Goal: Task Accomplishment & Management: Manage account settings

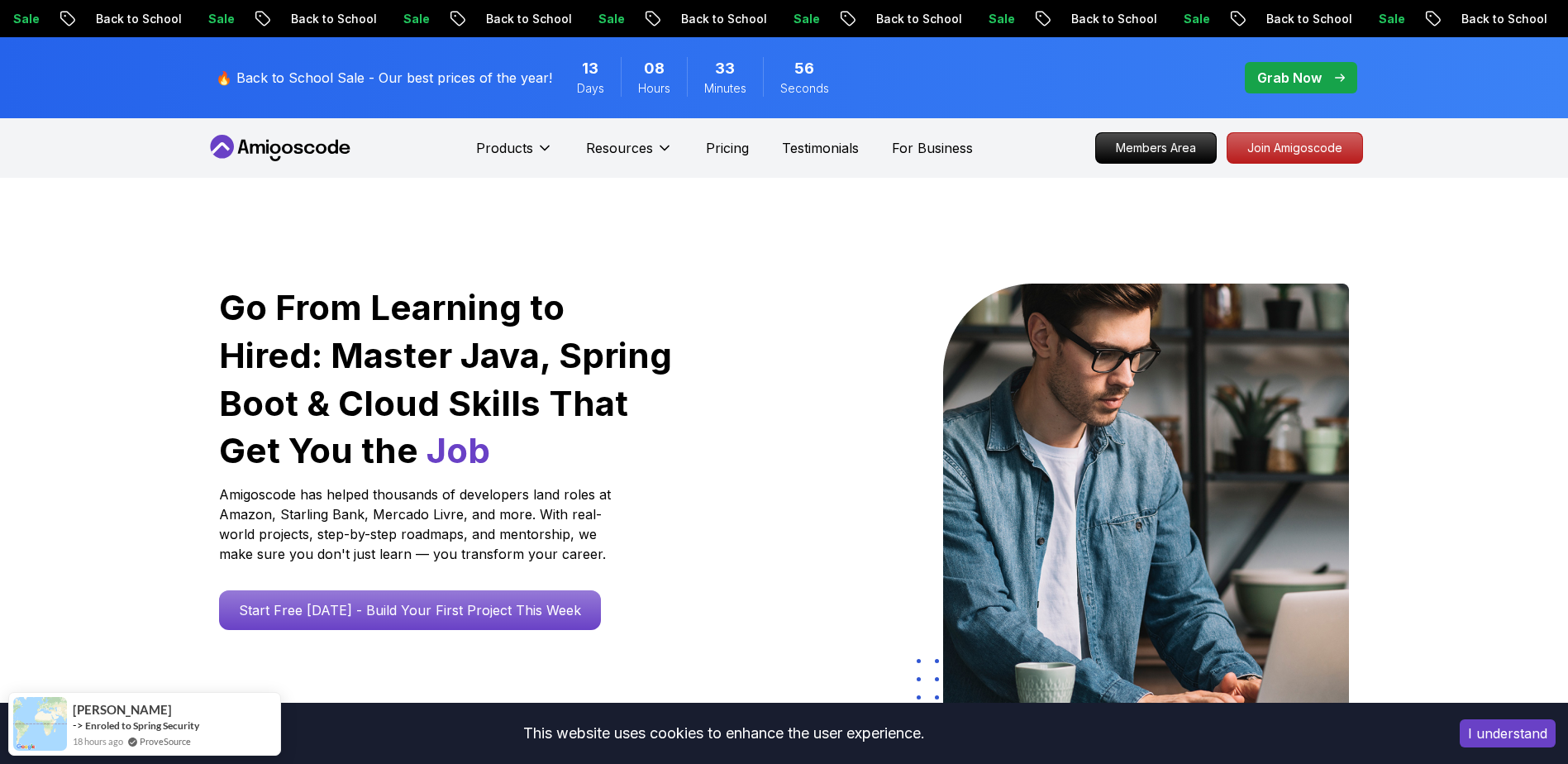
click at [1126, 70] on div "🔥 Back to School Sale - Our best prices of the year! 13 Days 08 Hours 33 Minute…" at bounding box center [784, 77] width 1157 height 81
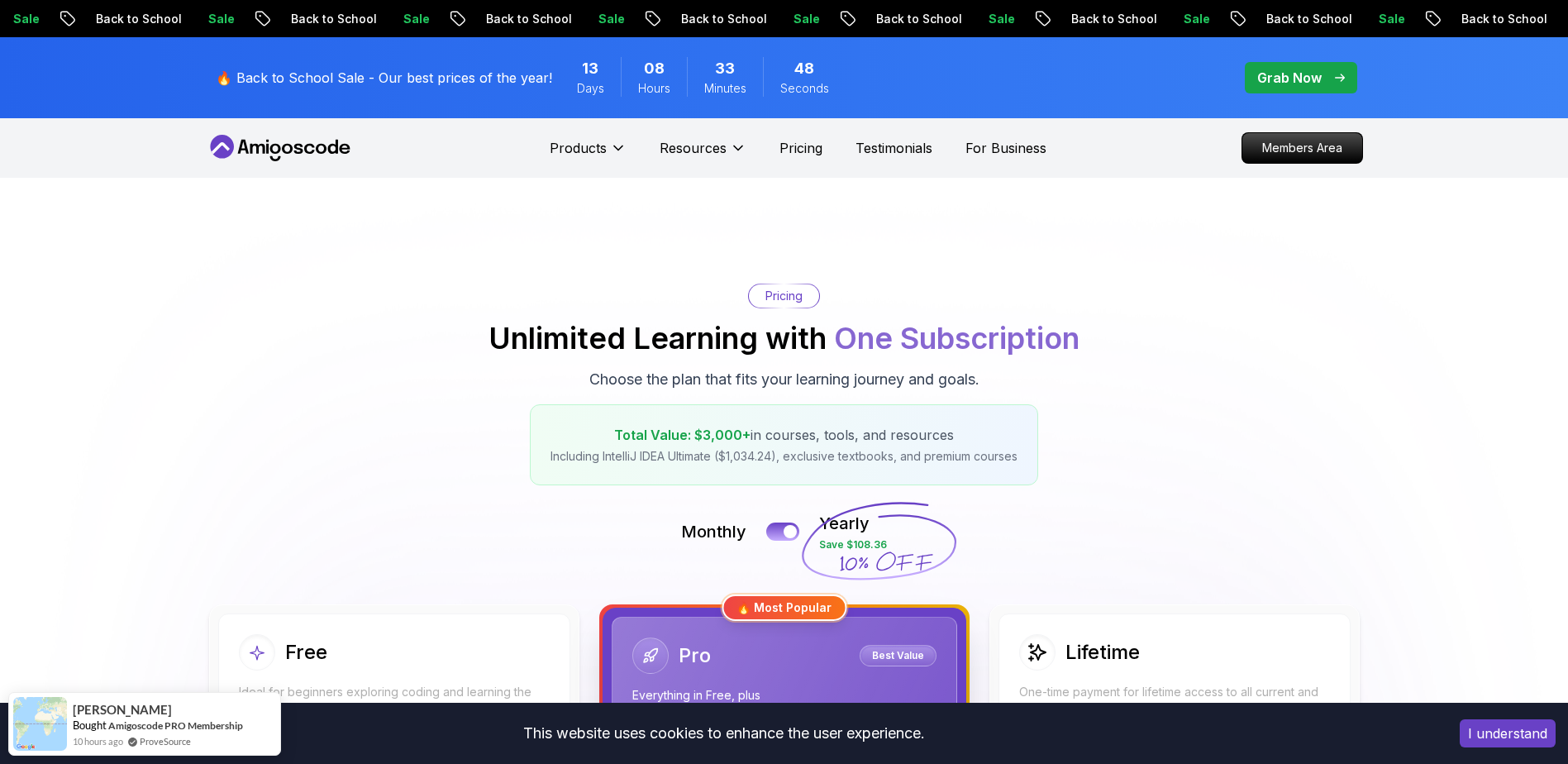
click at [1298, 160] on p "Members Area" at bounding box center [1301, 148] width 114 height 28
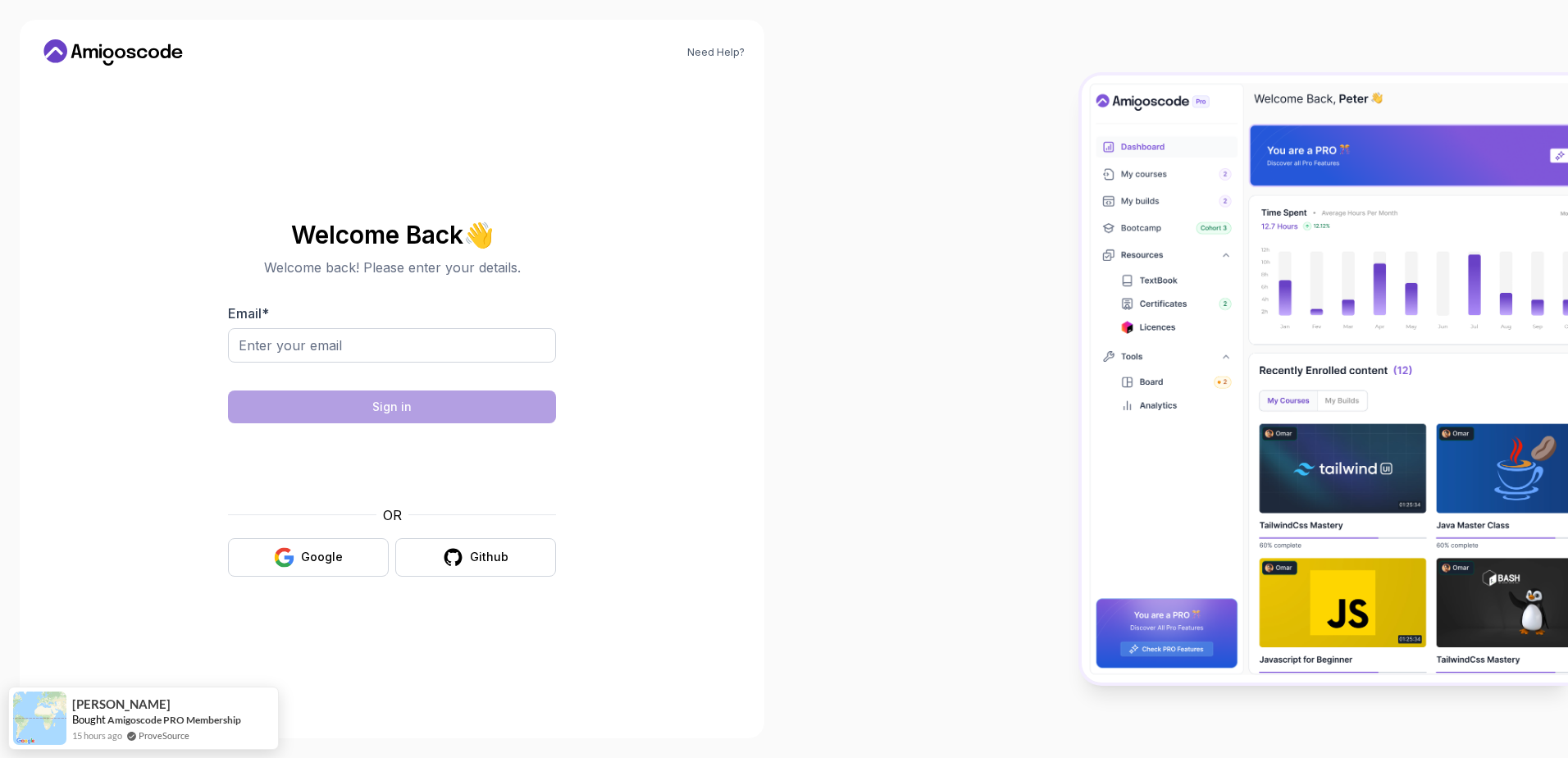
click at [466, 279] on div "Welcome Back 👋 Welcome back! Please enter your details. Email * Sign in OR Goog…" at bounding box center [392, 399] width 328 height 355
click at [444, 339] on input "Email *" at bounding box center [392, 345] width 328 height 34
click at [418, 345] on input "Email *" at bounding box center [392, 345] width 328 height 34
click at [674, 353] on div "Need Help? Welcome Back 👋 Welcome back! Please enter your details. Email * Sign…" at bounding box center [392, 379] width 745 height 719
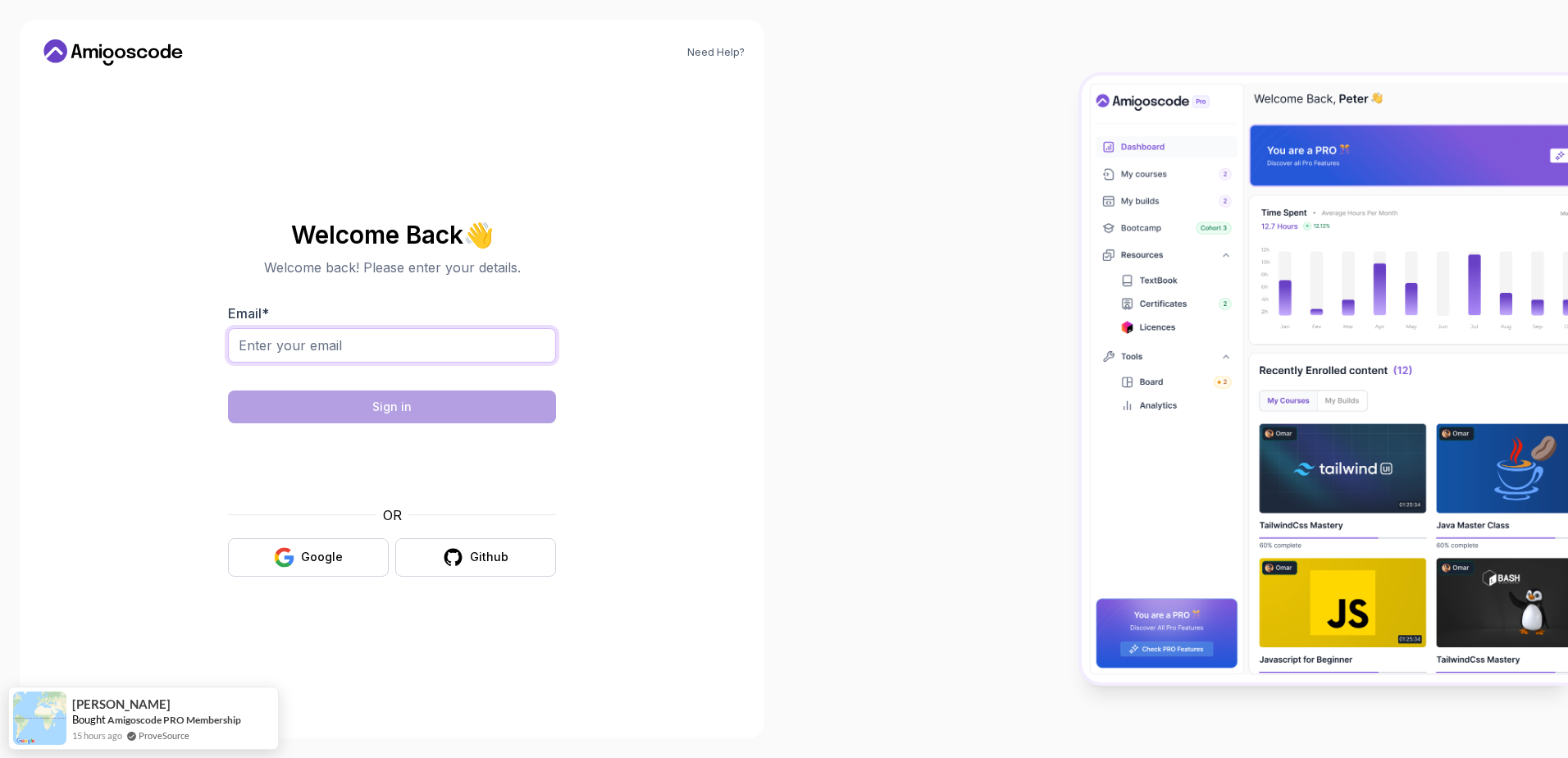
click at [323, 334] on input "Email *" at bounding box center [392, 345] width 328 height 34
click at [753, 311] on div "Need Help? Welcome Back 👋 Welcome back! Please enter your details. Email * Sign…" at bounding box center [392, 379] width 745 height 719
click at [355, 341] on input "Email *" at bounding box center [392, 345] width 328 height 34
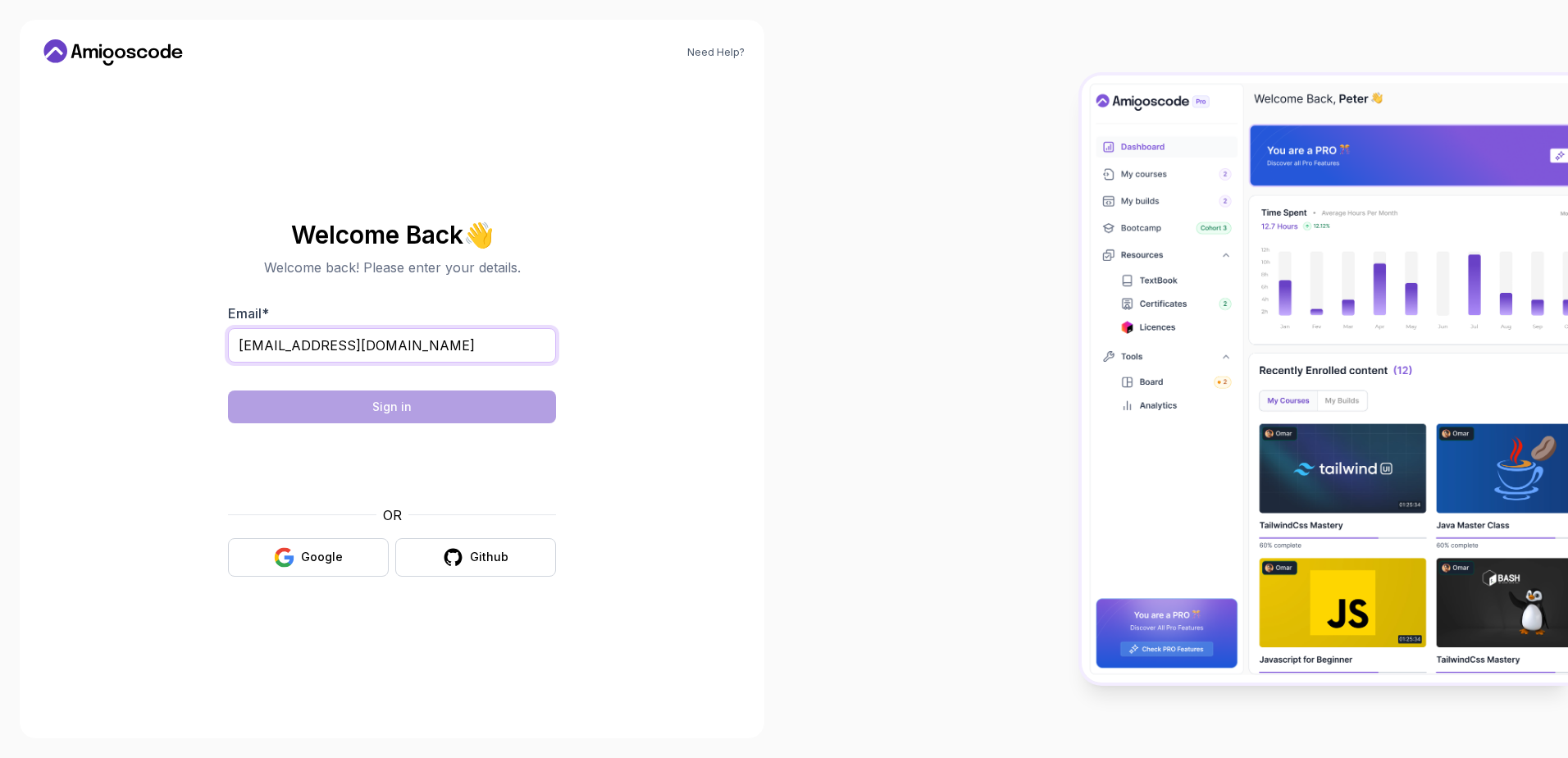
type input "juangarcia1802@hotmail.com"
click at [397, 423] on form "Email * juangarcia1802@hotmail.com Sign in OR Google Github" at bounding box center [392, 439] width 328 height 273
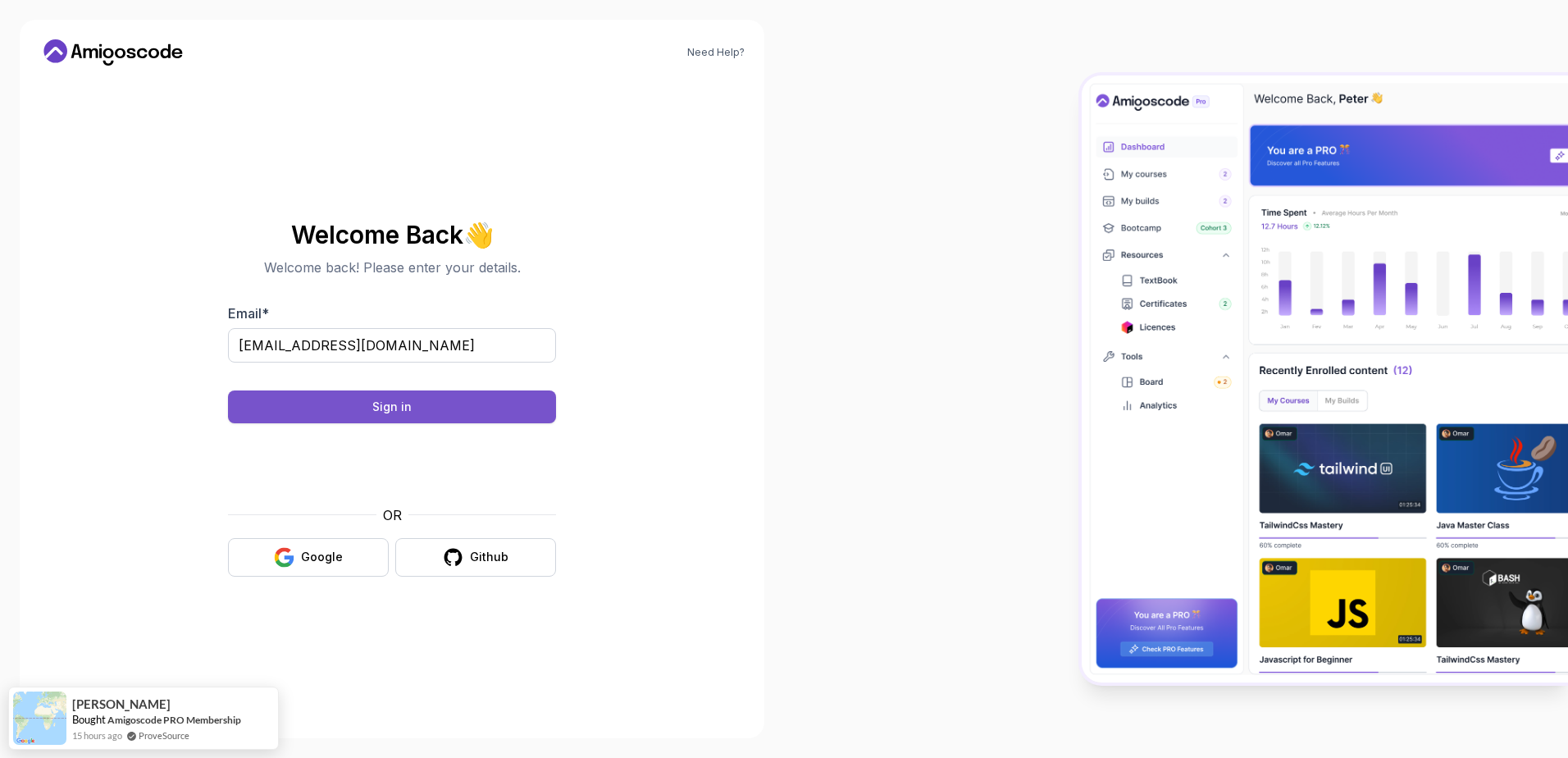
click at [403, 407] on div "Sign in" at bounding box center [392, 406] width 39 height 16
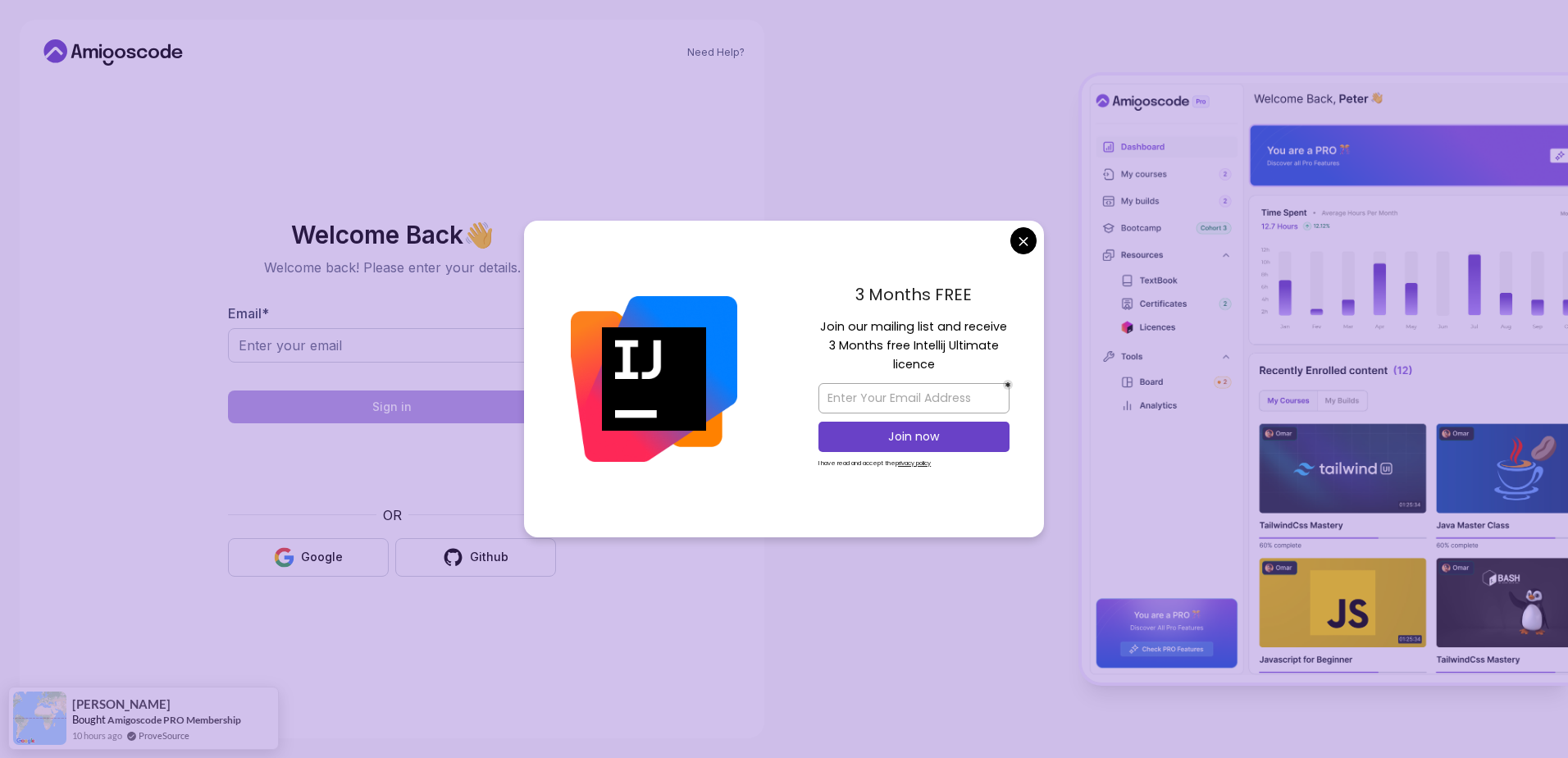
click at [1042, 243] on div "3 Months FREE Join our mailing list and receive 3 Months free Intellij Ultimate…" at bounding box center [913, 379] width 260 height 317
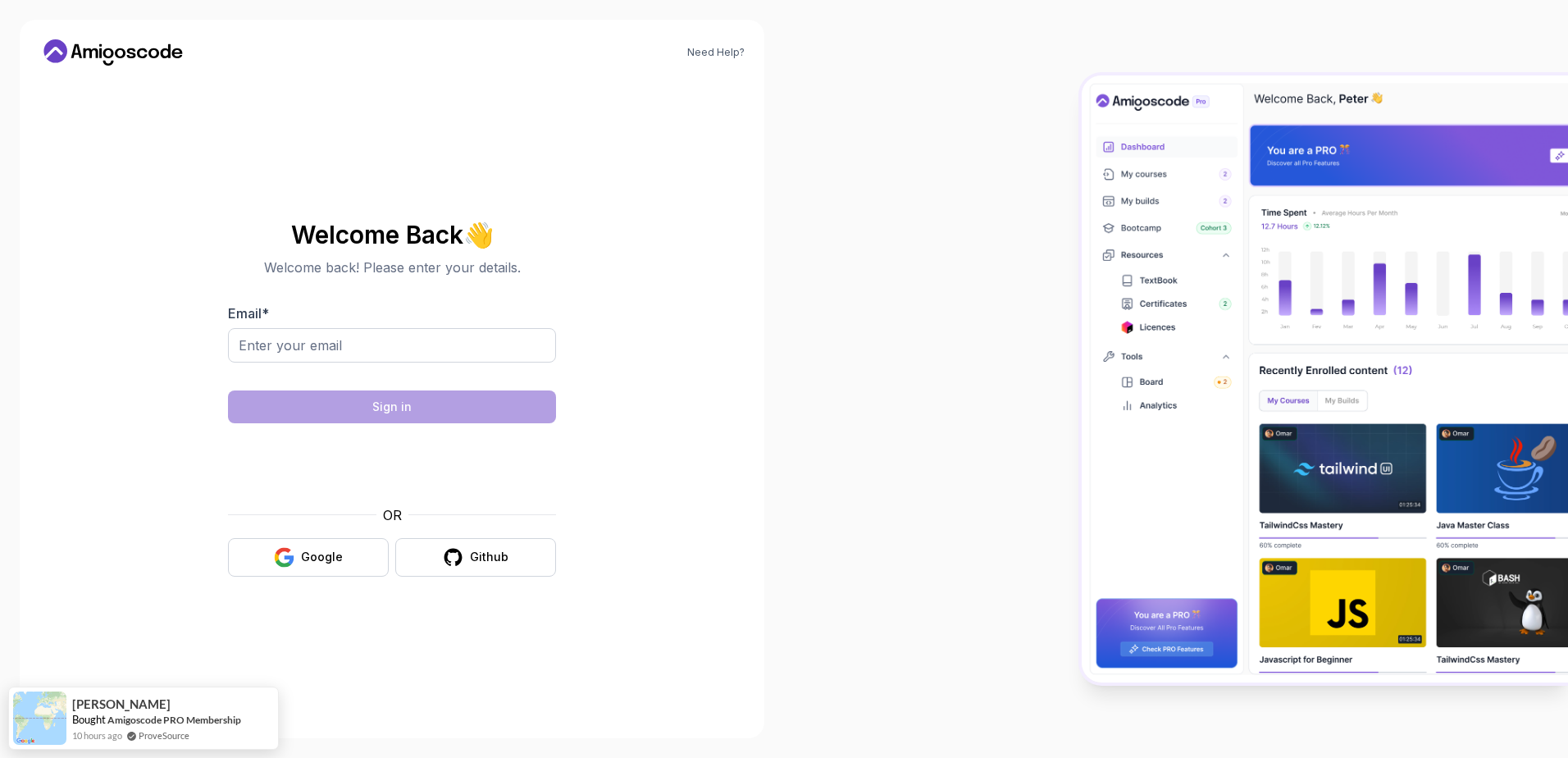
click at [1019, 245] on body "Need Help? Welcome Back 👋 Welcome back! Please enter your details. Email * Sign…" at bounding box center [784, 379] width 1568 height 758
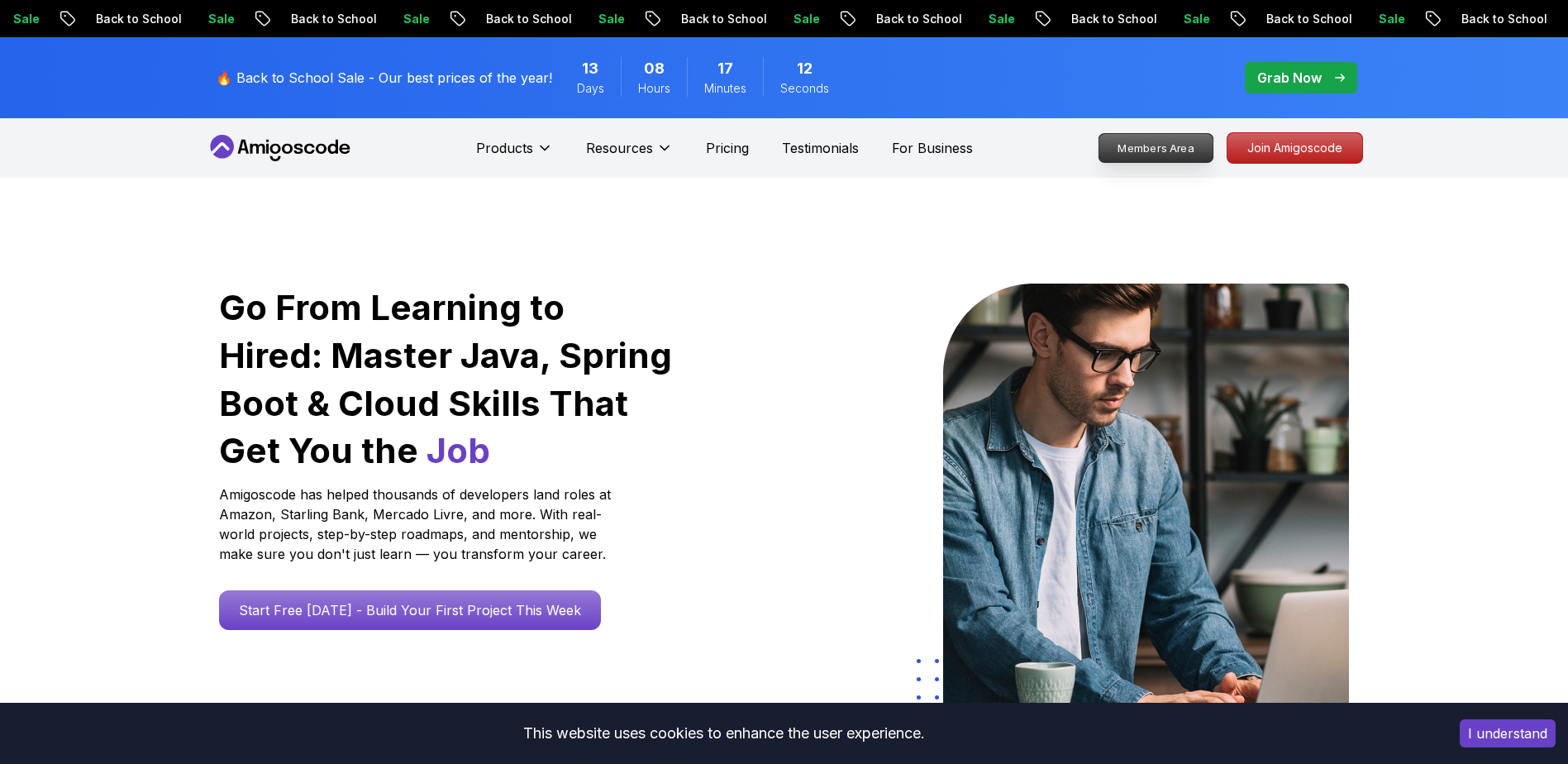
click at [1183, 137] on p "Members Area" at bounding box center [1155, 148] width 114 height 28
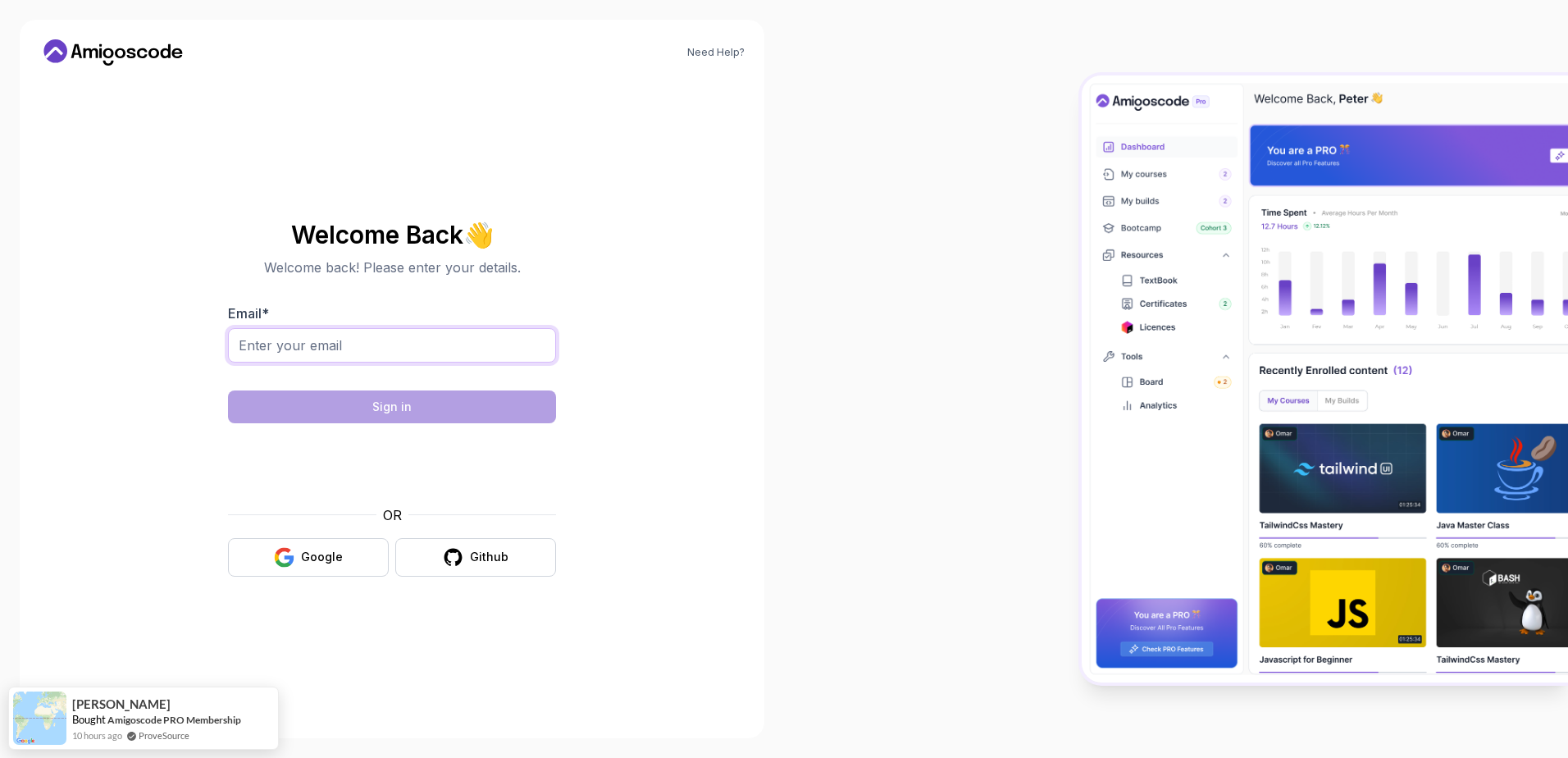
click at [303, 358] on input "Email *" at bounding box center [392, 345] width 328 height 34
click at [447, 341] on input "Email *" at bounding box center [392, 345] width 328 height 34
type input "j"
click at [753, 218] on div "Need Help? Welcome Back 👋 Welcome back! Please enter your details. Email * Sign…" at bounding box center [392, 379] width 745 height 719
